Goal: Use online tool/utility: Utilize a website feature to perform a specific function

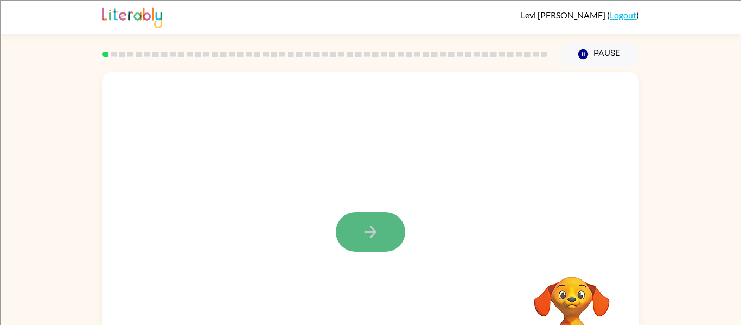
click at [352, 230] on button "button" at bounding box center [370, 232] width 69 height 40
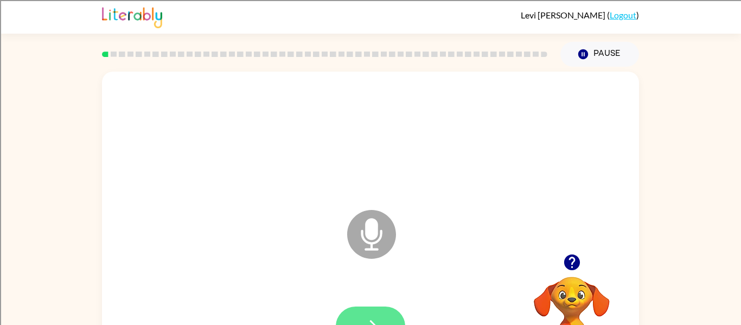
click at [367, 321] on icon "button" at bounding box center [370, 326] width 19 height 19
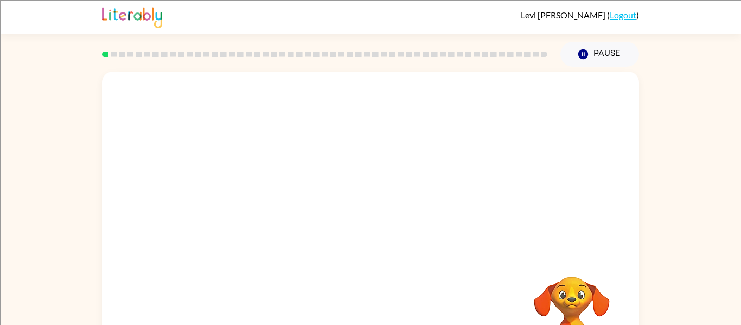
click at [539, 294] on video "Your browser must support playing .mp4 files to use Literably. Please try using…" at bounding box center [571, 314] width 108 height 108
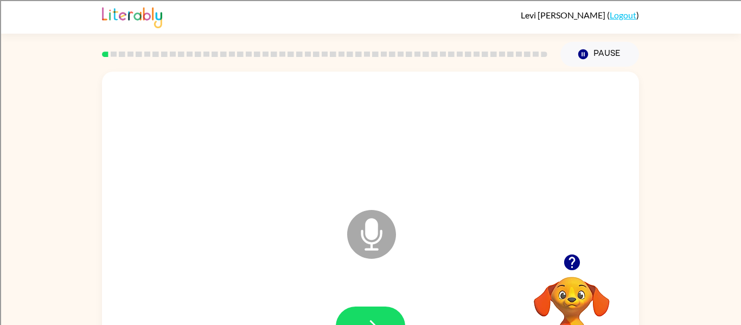
click at [558, 273] on div at bounding box center [571, 262] width 108 height 28
click at [568, 298] on video "Your browser must support playing .mp4 files to use Literably. Please try using…" at bounding box center [571, 314] width 108 height 108
click at [574, 260] on icon "button" at bounding box center [571, 262] width 19 height 19
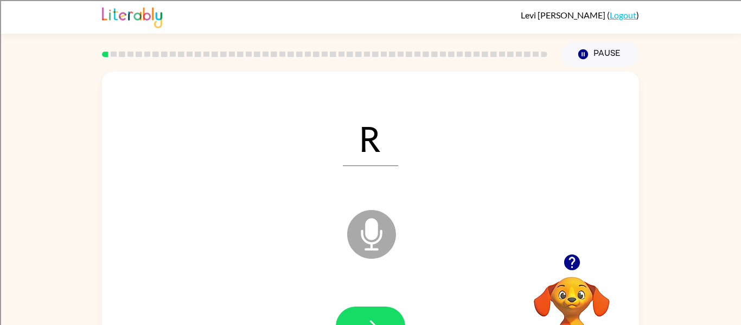
click at [370, 234] on icon "Microphone The Microphone is here when it is your turn to talk" at bounding box center [425, 247] width 163 height 81
click at [370, 235] on icon "Microphone The Microphone is here when it is your turn to talk" at bounding box center [425, 247] width 163 height 81
click at [351, 311] on button "button" at bounding box center [370, 326] width 69 height 40
